Goal: Find specific page/section: Find specific page/section

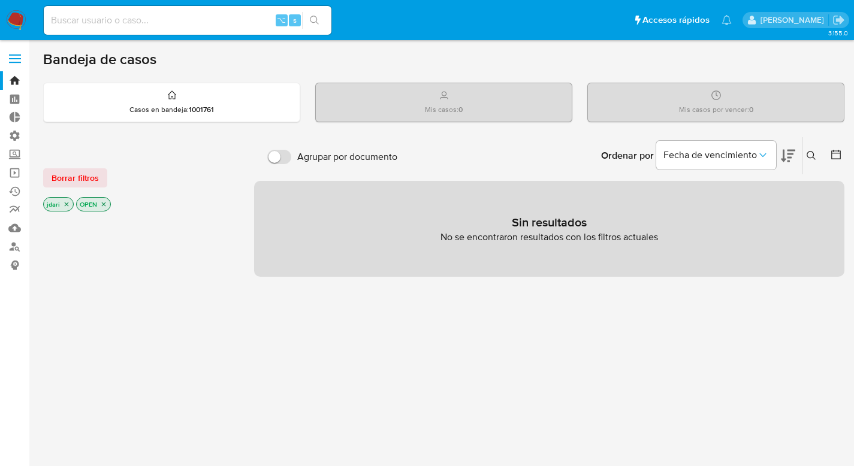
click at [105, 203] on icon "close-filter" at bounding box center [104, 205] width 4 height 4
click at [66, 206] on icon "close-filter" at bounding box center [66, 205] width 7 height 7
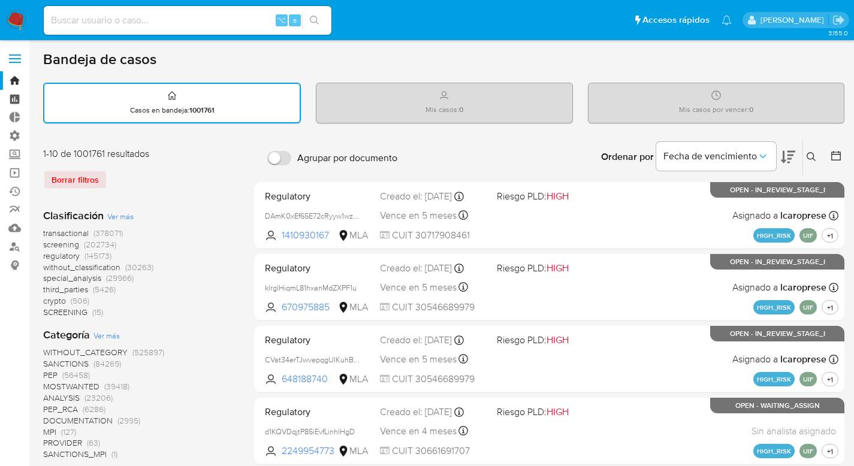
click at [16, 100] on link "Tablero" at bounding box center [71, 99] width 143 height 19
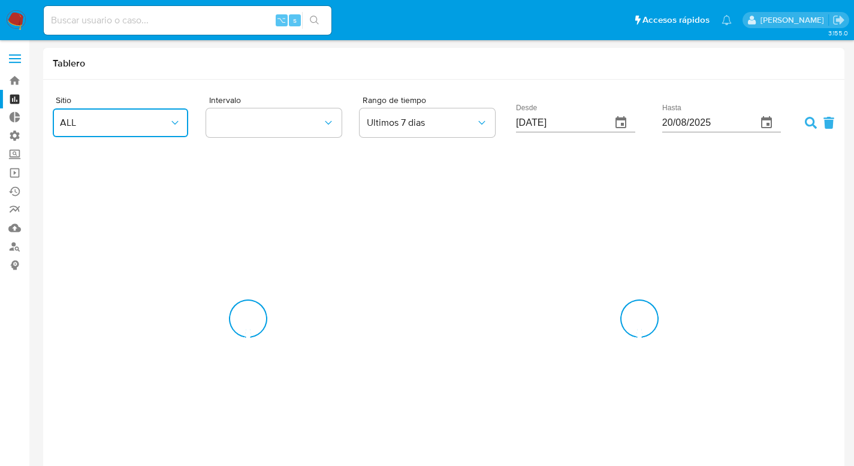
click at [169, 122] on icon "button" at bounding box center [175, 123] width 12 height 12
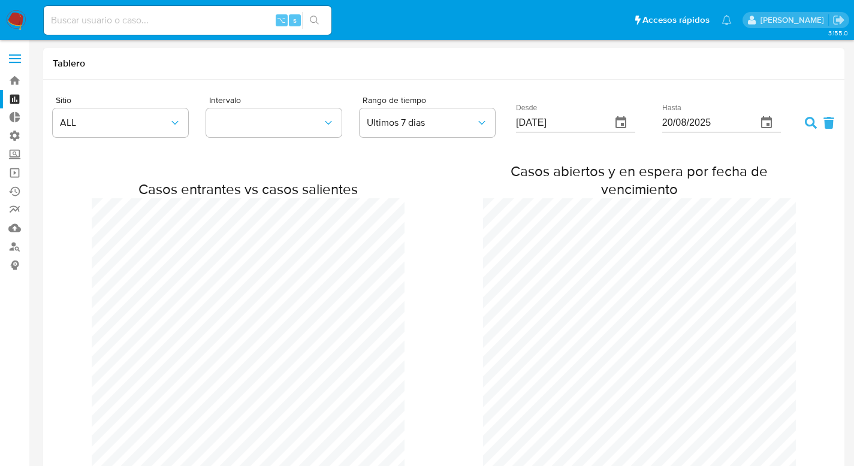
click at [210, 73] on div "Tablero" at bounding box center [443, 64] width 801 height 32
click at [171, 120] on icon "button" at bounding box center [175, 123] width 12 height 12
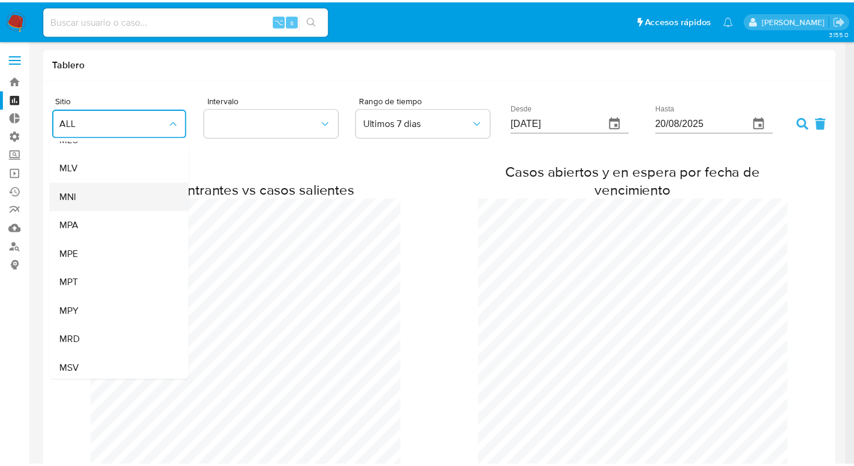
scroll to position [364, 0]
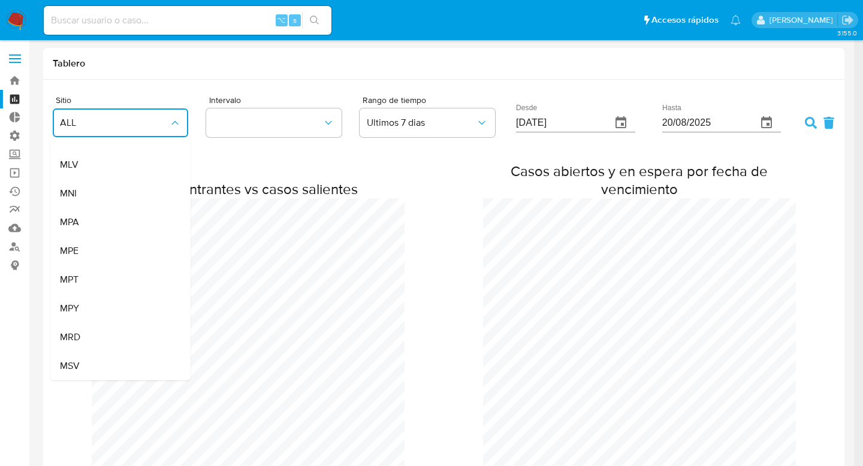
click at [95, 119] on span "ALL" at bounding box center [114, 123] width 109 height 12
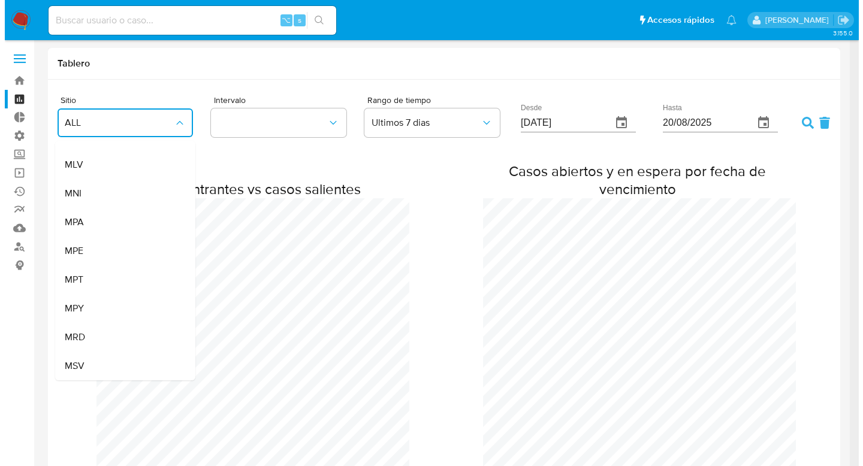
scroll to position [598344, 598365]
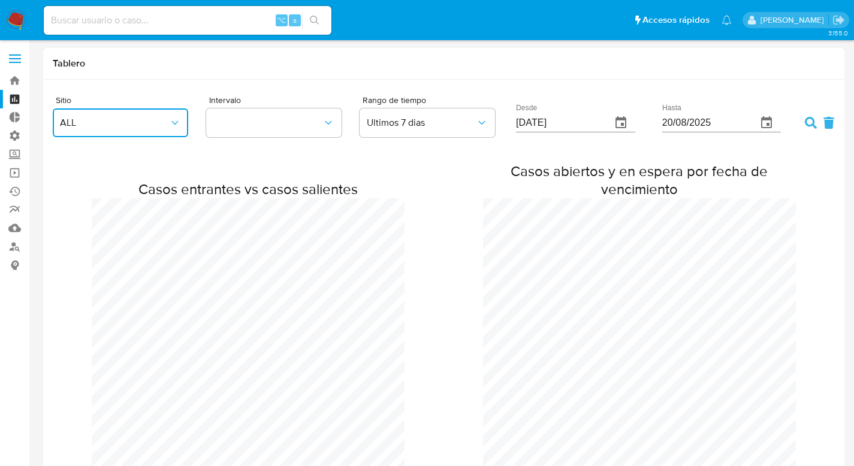
click at [148, 123] on span "ALL" at bounding box center [114, 123] width 109 height 12
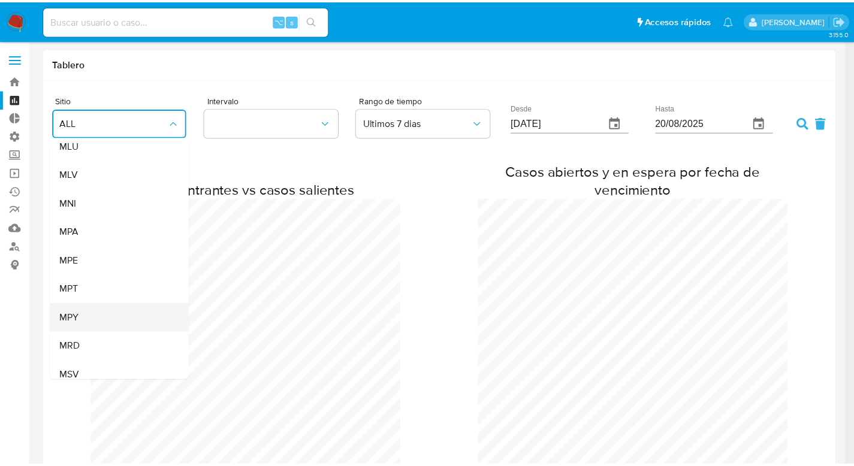
scroll to position [364, 0]
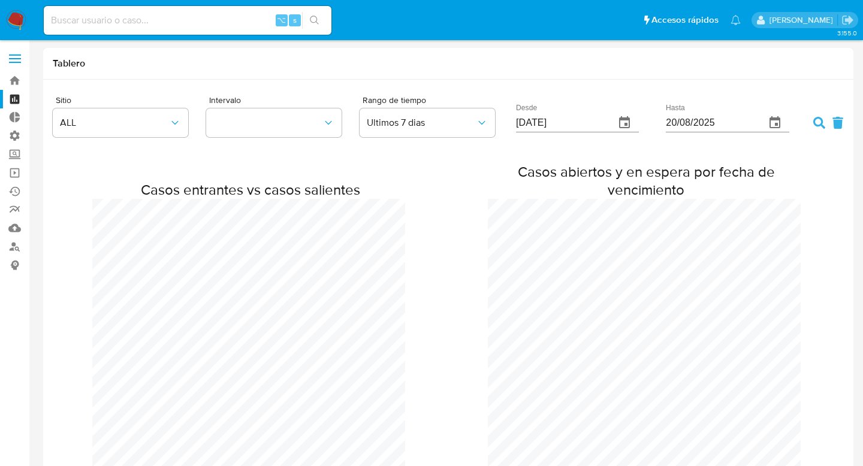
click at [170, 87] on div "Sitio ALL Intervalo Rango de tiempo Ultimos 7 dias Desde 13/08/2025 Hasta 20/08…" at bounding box center [448, 474] width 810 height 788
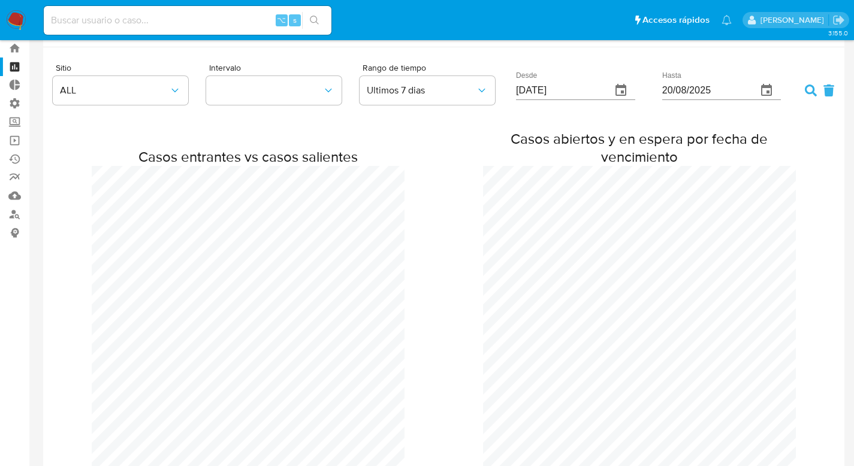
scroll to position [0, 0]
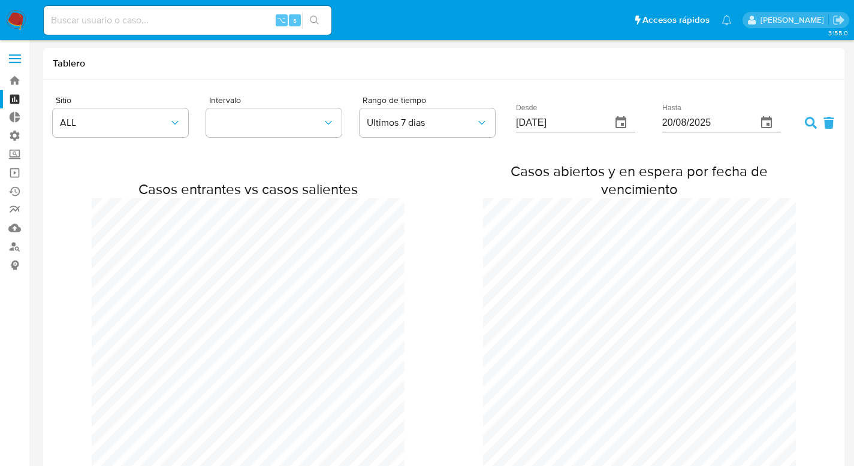
click at [8, 57] on label at bounding box center [15, 58] width 30 height 25
click at [0, 0] on input "checkbox" at bounding box center [0, 0] width 0 height 0
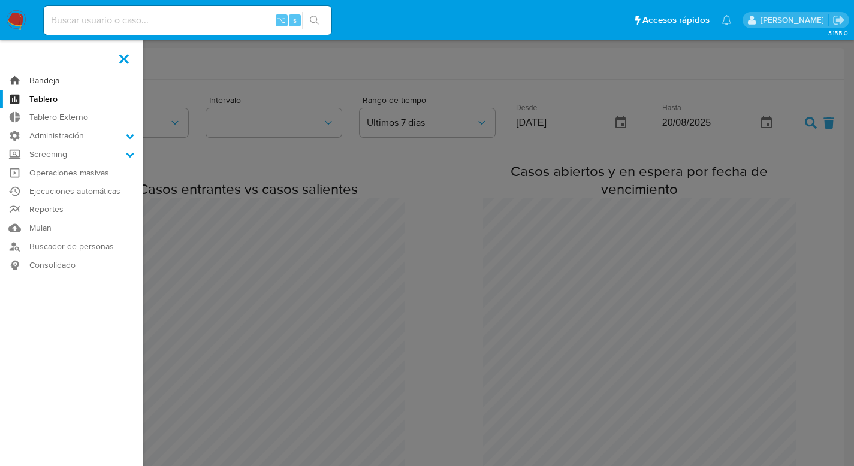
click at [46, 80] on link "Bandeja" at bounding box center [71, 80] width 143 height 19
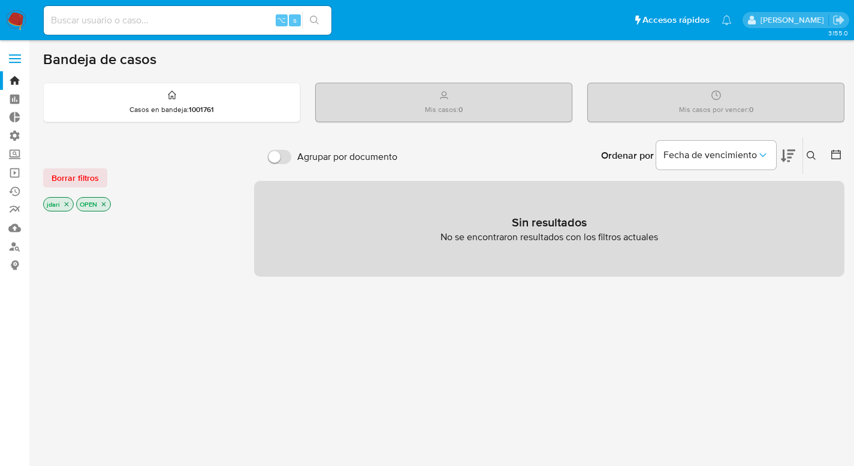
click at [102, 204] on icon "close-filter" at bounding box center [103, 204] width 7 height 7
click at [70, 204] on p "jdari" at bounding box center [58, 205] width 29 height 13
click at [72, 17] on input at bounding box center [188, 21] width 288 height 16
type input "D"
type input "dari_89_julian@hotmail.com"
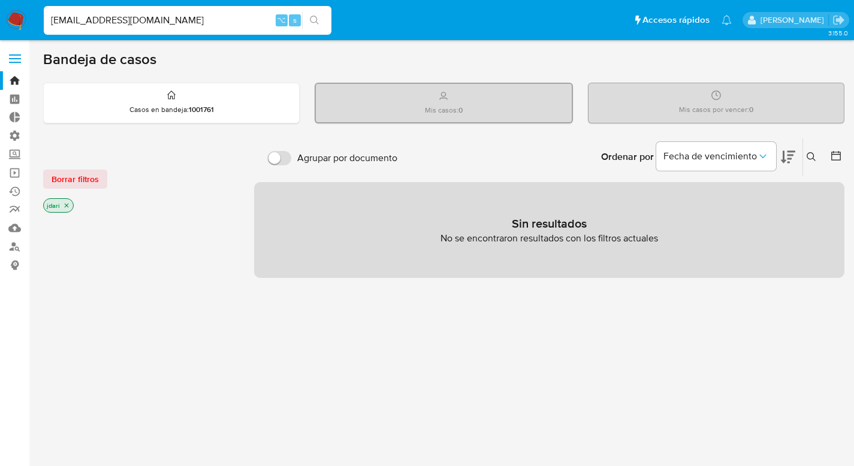
click at [309, 16] on button "search-icon" at bounding box center [314, 20] width 25 height 17
click at [67, 206] on icon "close-filter" at bounding box center [66, 205] width 7 height 7
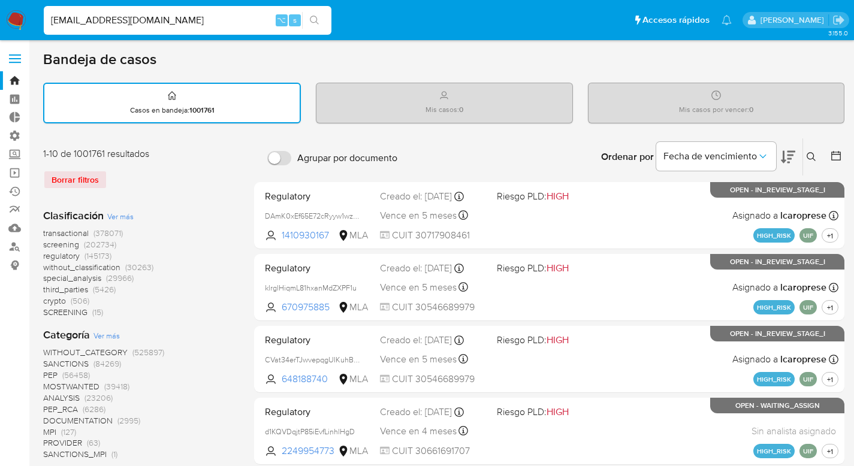
click at [316, 17] on icon "search-icon" at bounding box center [314, 20] width 9 height 9
click at [175, 23] on input "dari_89_julian@hotmail.com" at bounding box center [188, 21] width 288 height 16
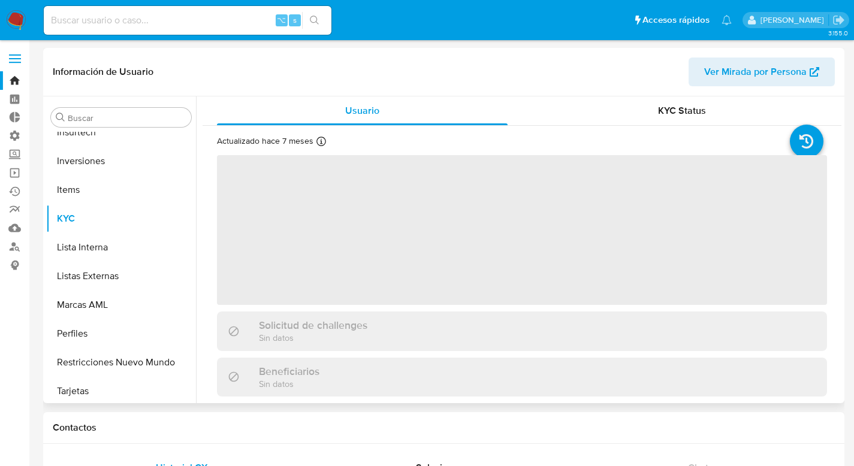
scroll to position [564, 0]
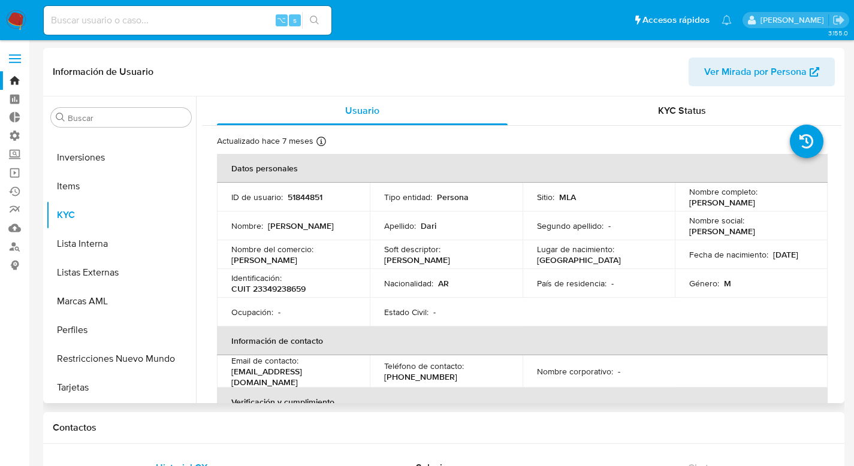
select select "10"
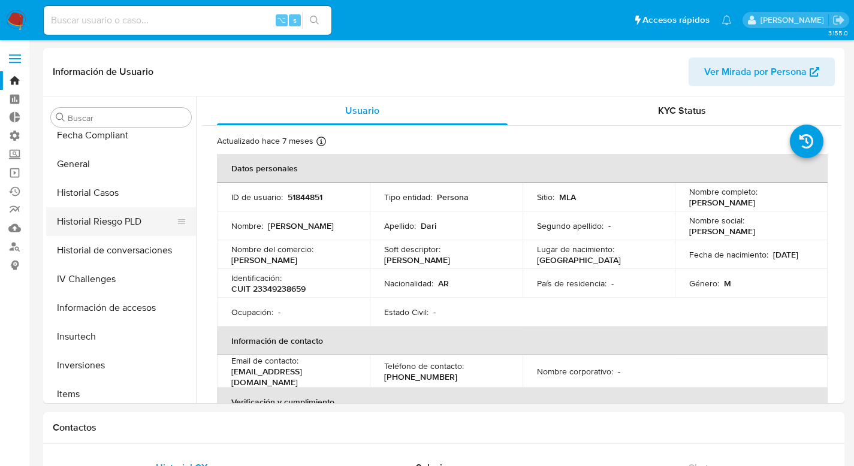
scroll to position [337, 0]
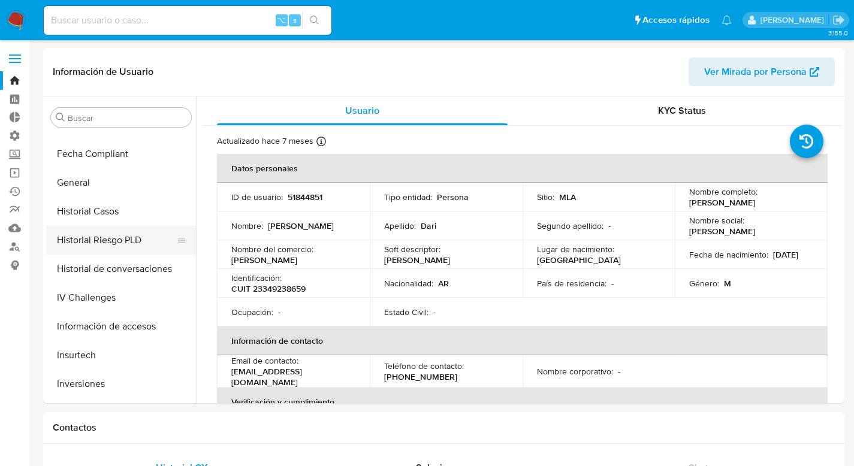
click at [93, 243] on button "Historial Riesgo PLD" at bounding box center [116, 240] width 140 height 29
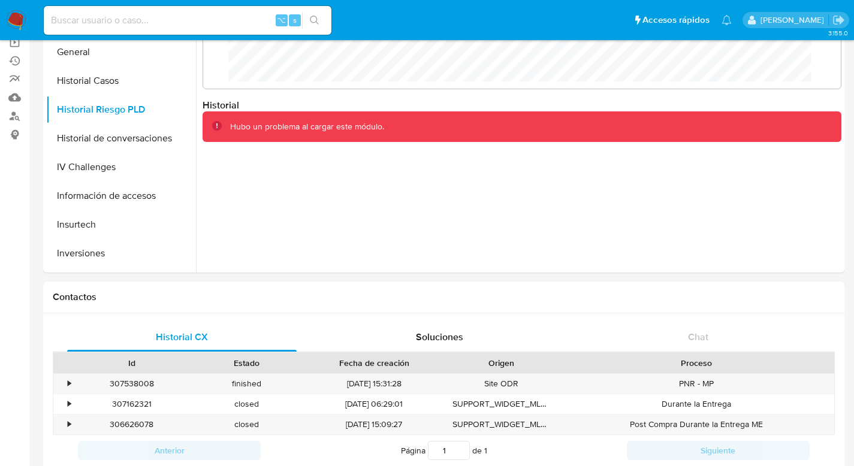
scroll to position [0, 0]
